Goal: Contribute content: Contribute content

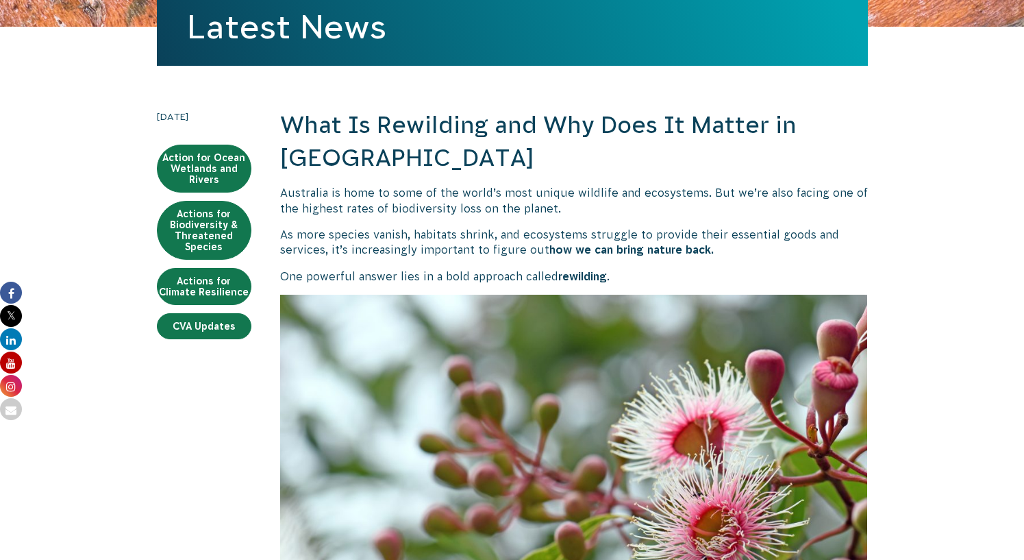
scroll to position [332, 0]
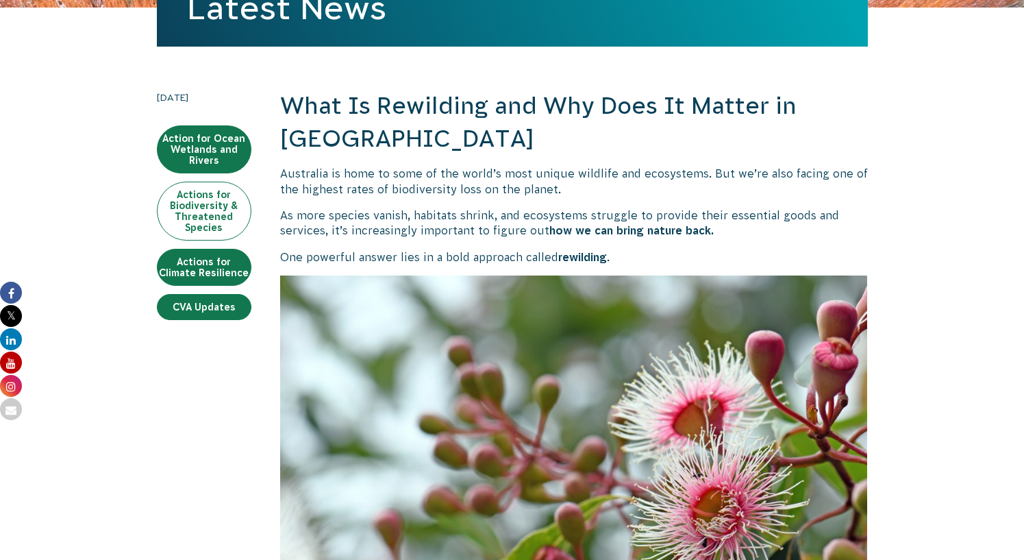
click at [157, 240] on link "Actions for Biodiversity & Threatened Species" at bounding box center [204, 211] width 95 height 59
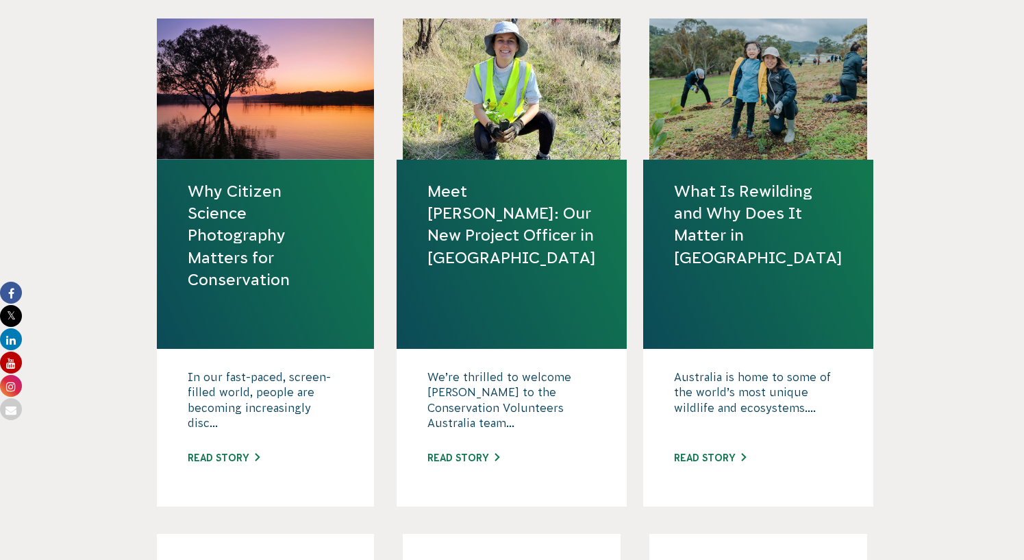
scroll to position [548, 0]
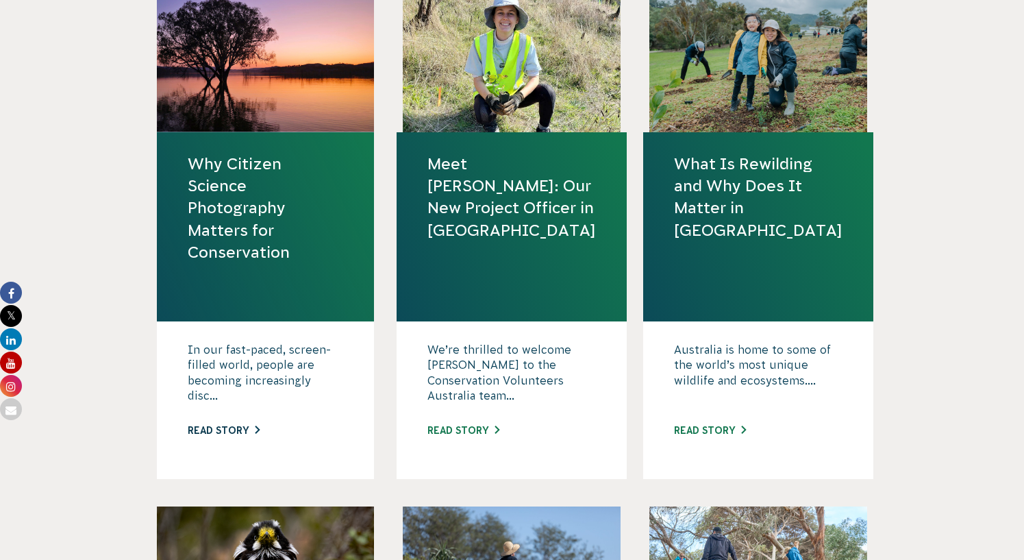
click at [188, 436] on link "Read story" at bounding box center [224, 430] width 72 height 11
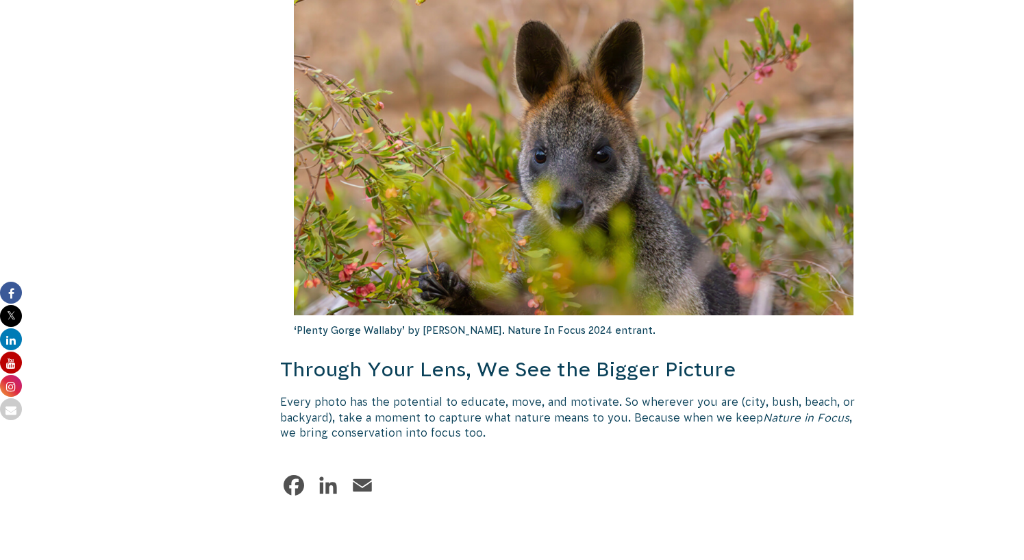
scroll to position [2147, 0]
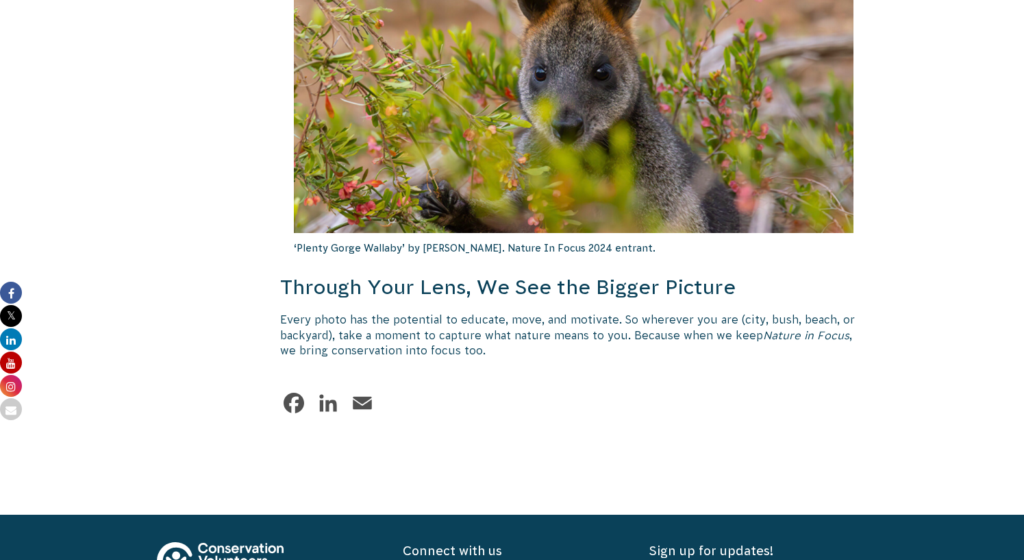
scroll to position [2202, 0]
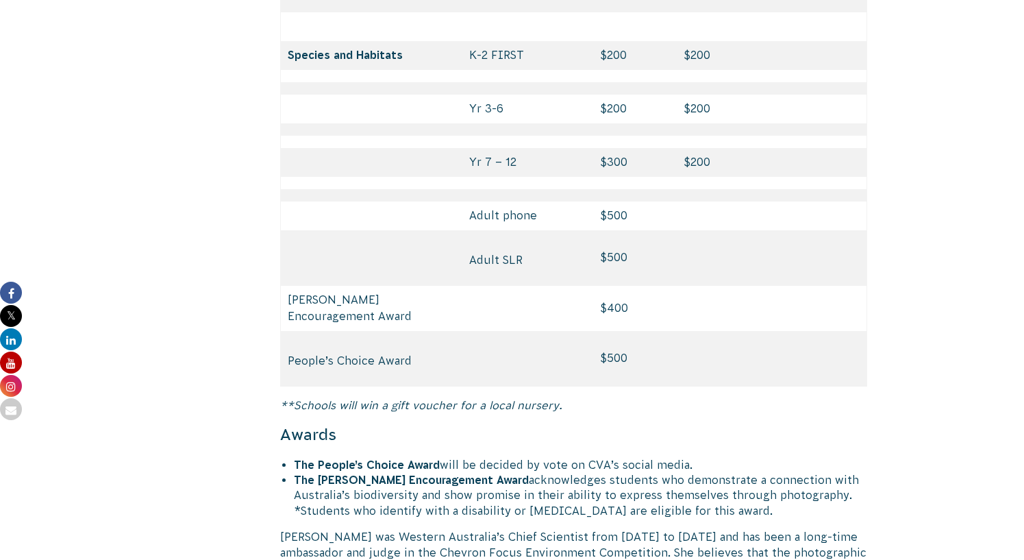
scroll to position [7085, 0]
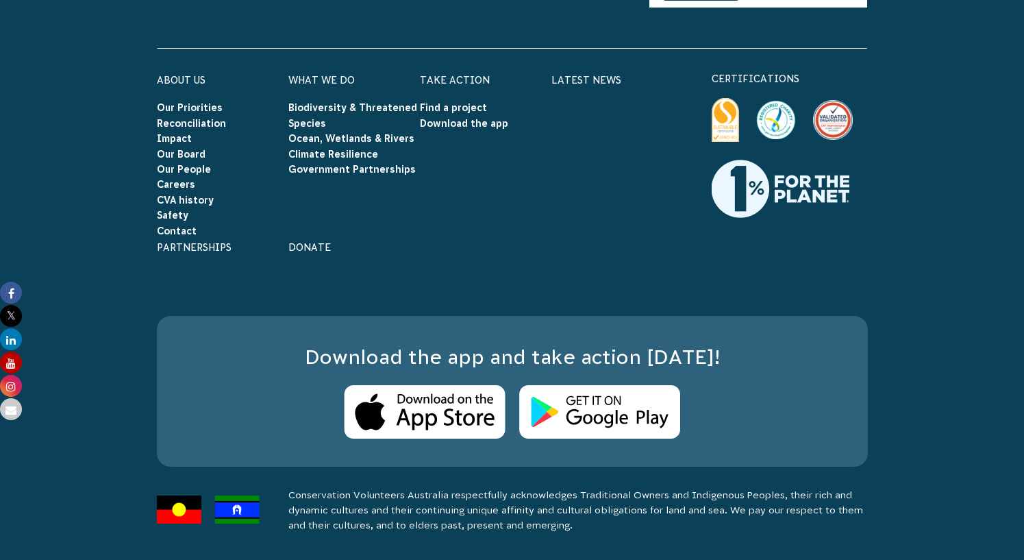
scroll to position [8497, 0]
